Goal: Task Accomplishment & Management: Use online tool/utility

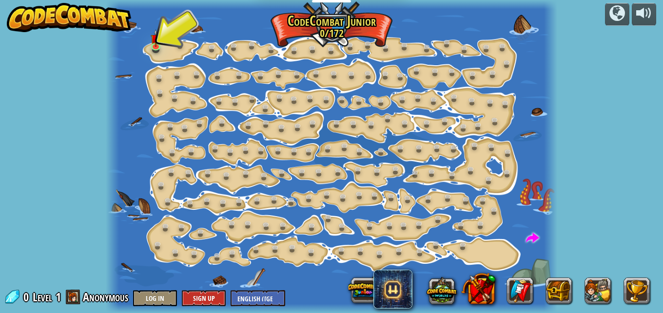
click at [155, 55] on div at bounding box center [332, 156] width 452 height 313
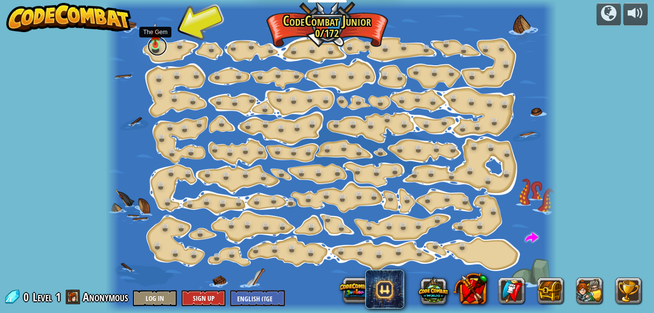
click at [159, 47] on link at bounding box center [157, 46] width 19 height 19
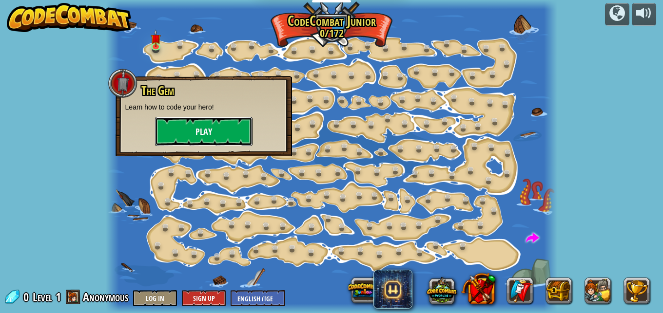
click at [191, 127] on button "Play" at bounding box center [203, 131] width 97 height 29
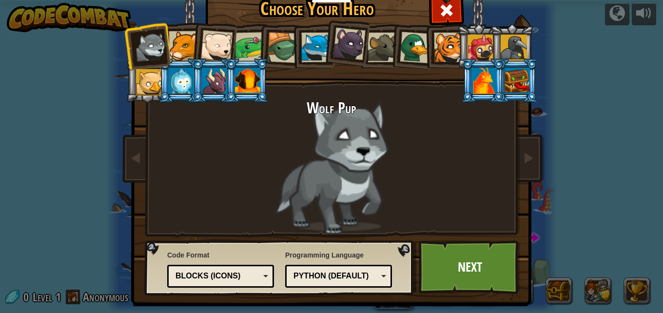
click at [356, 36] on div at bounding box center [349, 44] width 33 height 33
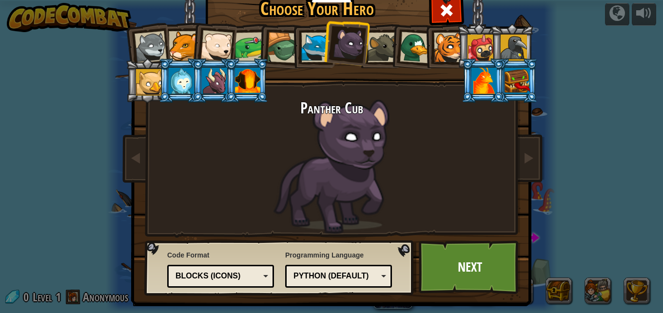
click at [284, 48] on div at bounding box center [282, 47] width 31 height 31
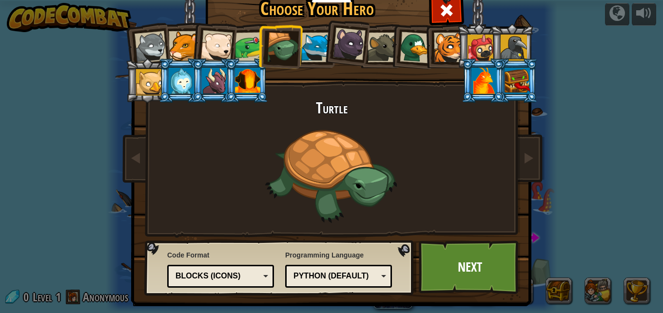
click at [248, 43] on div at bounding box center [250, 47] width 30 height 30
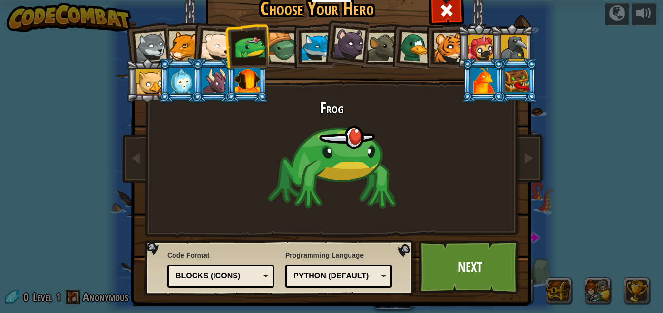
click at [180, 94] on li at bounding box center [180, 80] width 44 height 44
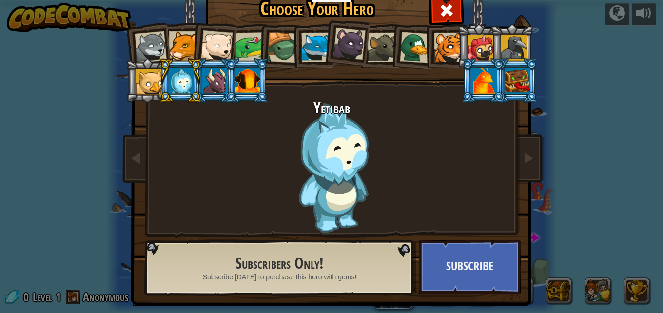
click at [212, 95] on li at bounding box center [213, 80] width 44 height 44
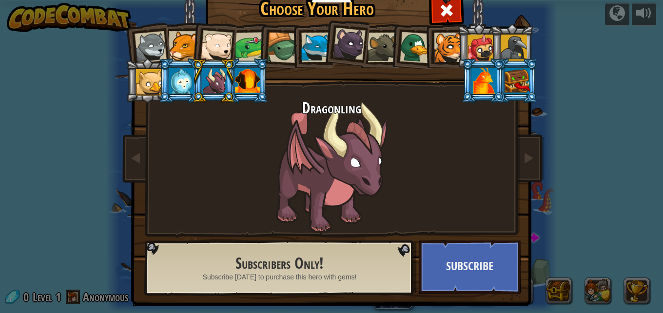
click at [247, 70] on div at bounding box center [247, 81] width 25 height 26
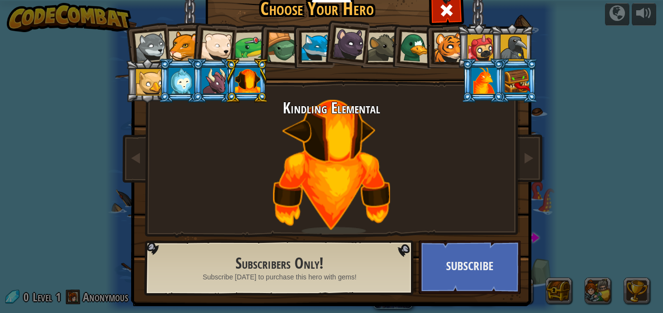
click at [512, 37] on li at bounding box center [512, 46] width 44 height 44
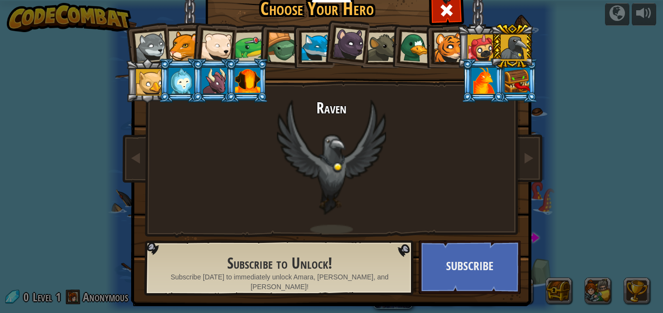
click at [509, 43] on div at bounding box center [513, 48] width 26 height 26
drag, startPoint x: 484, startPoint y: 38, endPoint x: 470, endPoint y: 43, distance: 15.1
click at [479, 42] on div at bounding box center [480, 48] width 26 height 26
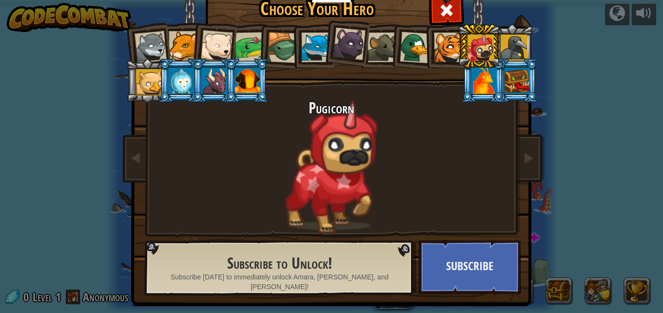
click at [447, 43] on div at bounding box center [449, 48] width 30 height 30
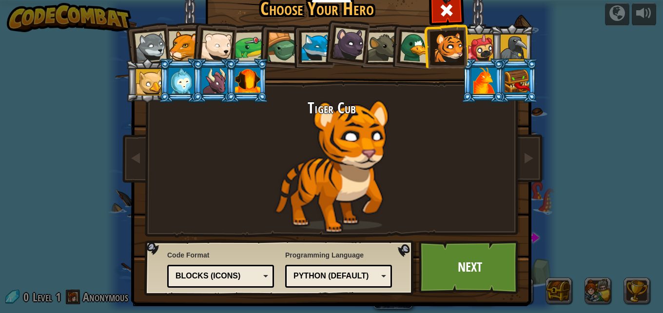
click at [404, 52] on div at bounding box center [416, 48] width 32 height 32
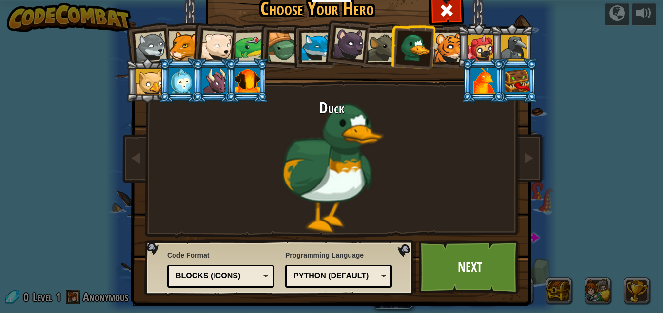
drag, startPoint x: 386, startPoint y: 50, endPoint x: 361, endPoint y: 45, distance: 25.9
click at [378, 24] on ol at bounding box center [332, 24] width 402 height 0
drag, startPoint x: 356, startPoint y: 48, endPoint x: 337, endPoint y: 44, distance: 20.0
click at [341, 45] on div at bounding box center [349, 44] width 33 height 33
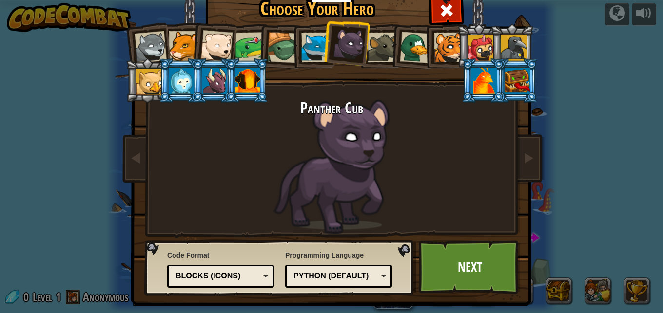
drag, startPoint x: 337, startPoint y: 44, endPoint x: 312, endPoint y: 45, distance: 24.9
click at [325, 45] on li at bounding box center [346, 42] width 48 height 49
click at [279, 49] on div at bounding box center [282, 47] width 31 height 31
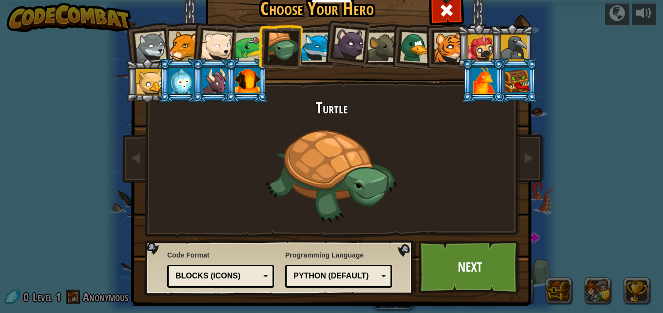
click at [238, 38] on div at bounding box center [250, 47] width 30 height 30
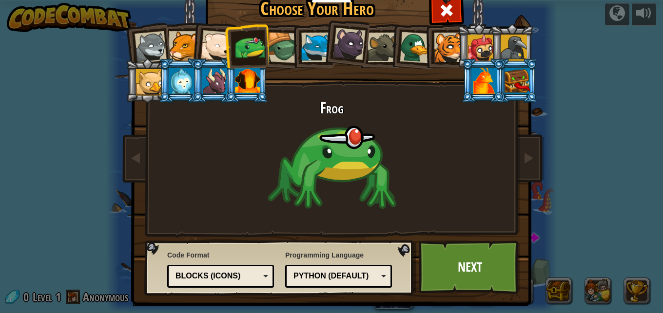
click at [274, 39] on div at bounding box center [282, 47] width 31 height 31
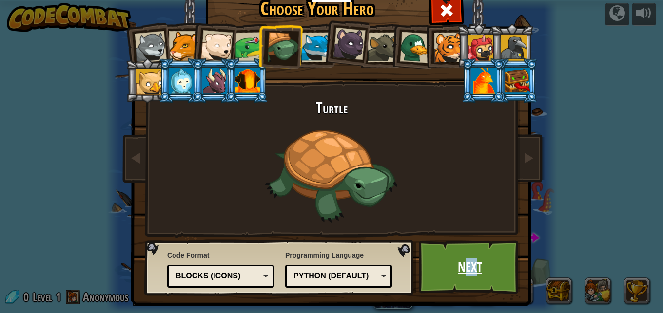
drag, startPoint x: 461, startPoint y: 260, endPoint x: 471, endPoint y: 268, distance: 12.8
click at [471, 268] on link "Next" at bounding box center [470, 268] width 102 height 54
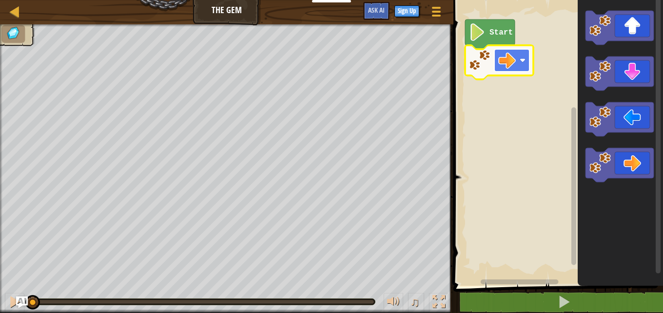
click at [509, 61] on g "Start" at bounding box center [499, 49] width 68 height 60
click at [490, 38] on icon "Blockly Workspace" at bounding box center [490, 34] width 50 height 30
click at [504, 67] on image "Blockly Workspace" at bounding box center [507, 61] width 18 height 18
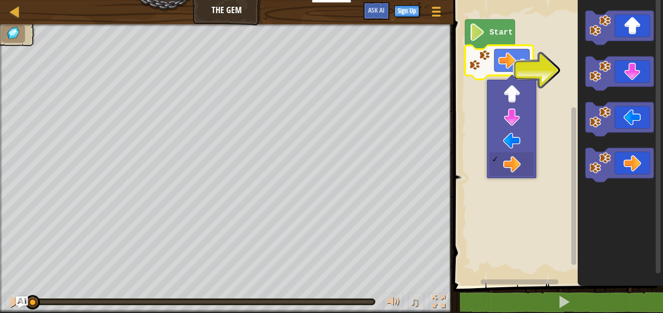
drag, startPoint x: 500, startPoint y: 166, endPoint x: 458, endPoint y: 148, distance: 45.4
click at [482, 0] on body "Educators Create Free Account School & District Solutions Teacher Toolkit Previ…" at bounding box center [331, 0] width 663 height 0
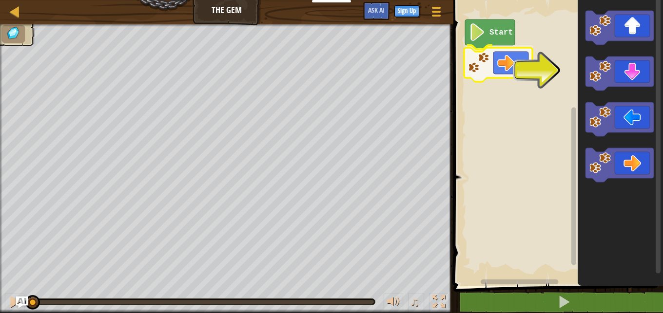
click at [510, 73] on g "Start" at bounding box center [499, 49] width 68 height 60
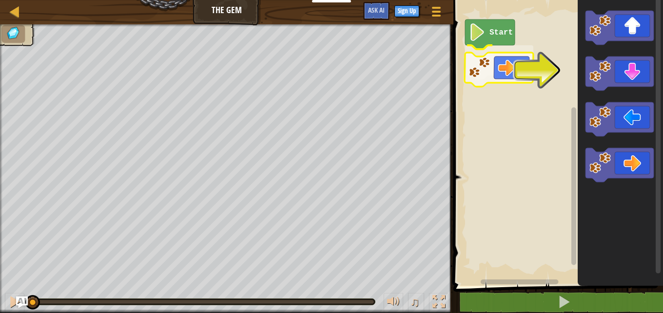
click at [506, 83] on g "Start" at bounding box center [556, 140] width 212 height 291
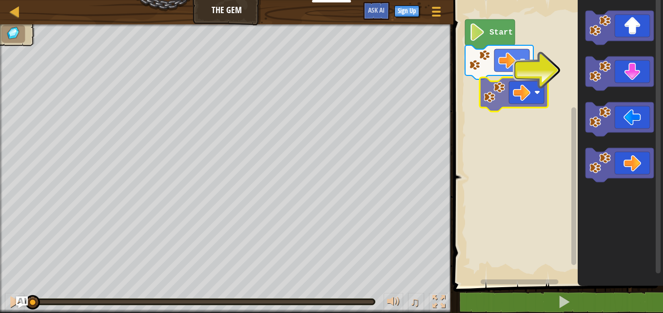
click at [506, 82] on div "Start" at bounding box center [556, 140] width 212 height 291
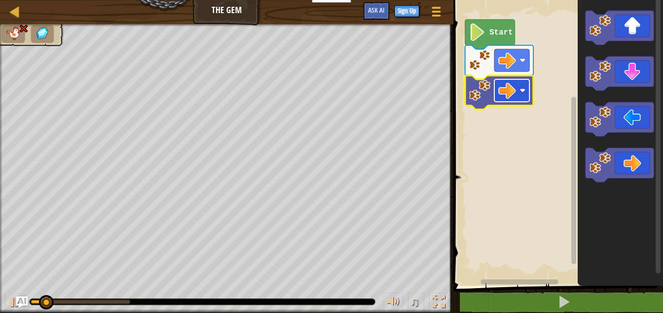
click at [500, 85] on g "Start" at bounding box center [499, 64] width 68 height 90
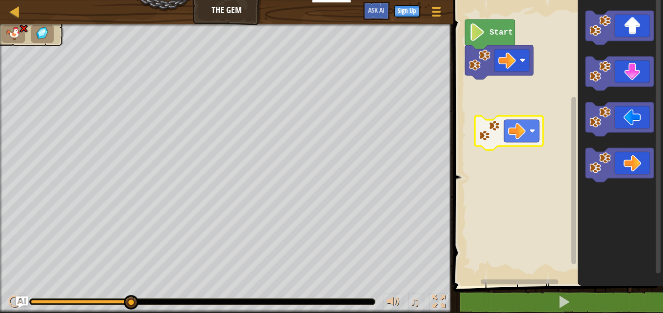
click at [518, 126] on g "Start" at bounding box center [556, 140] width 212 height 291
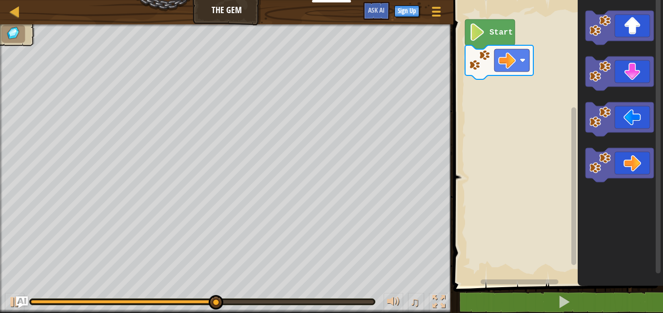
click at [564, 103] on div "Start" at bounding box center [556, 140] width 212 height 291
click at [644, 66] on g "Blockly Workspace" at bounding box center [619, 74] width 68 height 34
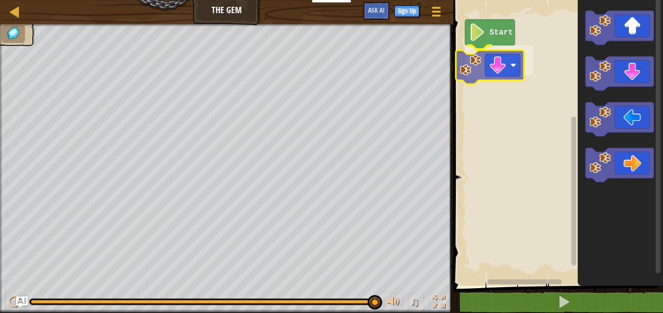
click at [509, 68] on div "Start" at bounding box center [556, 140] width 212 height 291
